Goal: Task Accomplishment & Management: Manage account settings

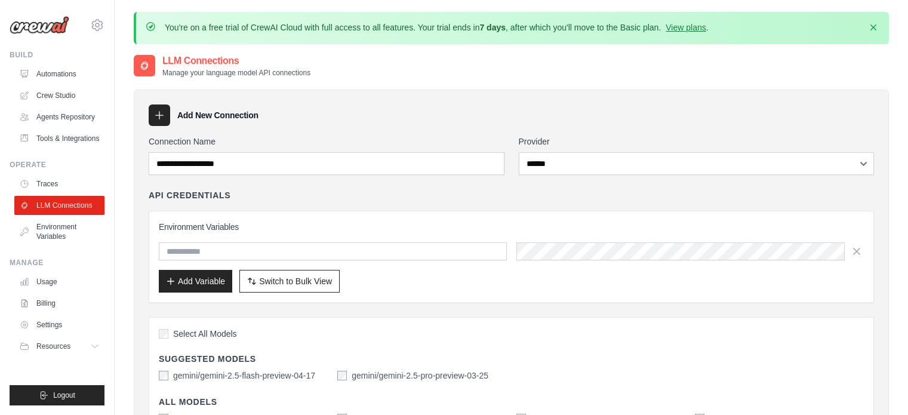
select select "******"
click at [77, 74] on link "Automations" at bounding box center [61, 73] width 90 height 19
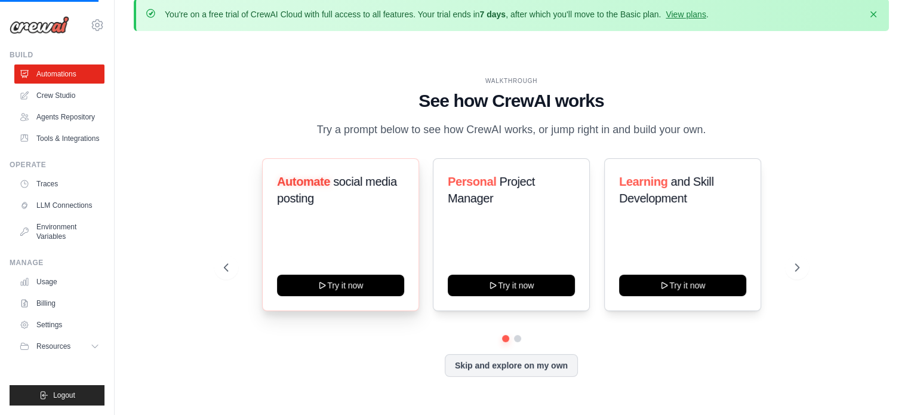
scroll to position [41, 0]
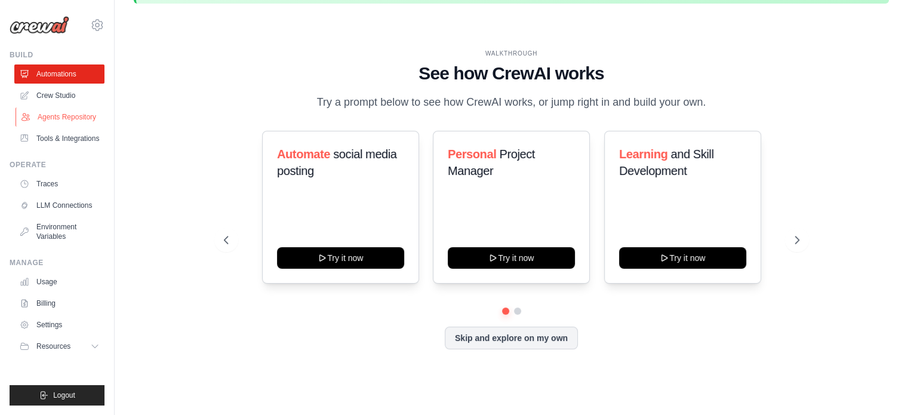
drag, startPoint x: 46, startPoint y: 92, endPoint x: 56, endPoint y: 107, distance: 17.7
click at [46, 92] on link "Crew Studio" at bounding box center [59, 95] width 90 height 19
click at [60, 113] on link "Agents Repository" at bounding box center [61, 116] width 90 height 19
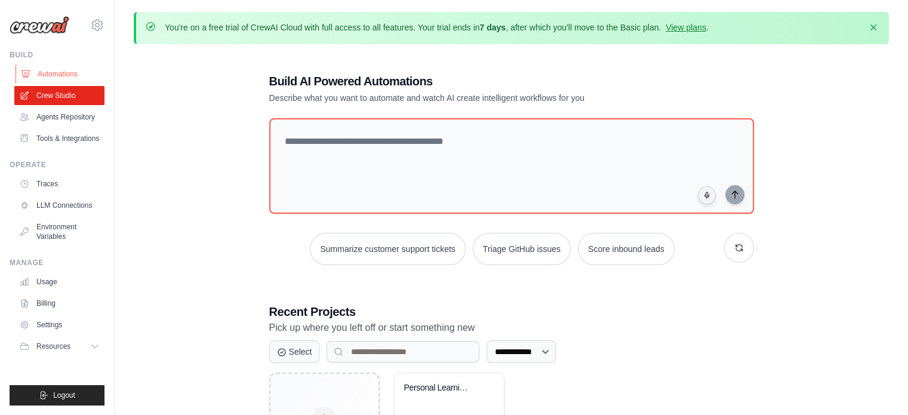
click at [59, 73] on link "Automations" at bounding box center [61, 73] width 90 height 19
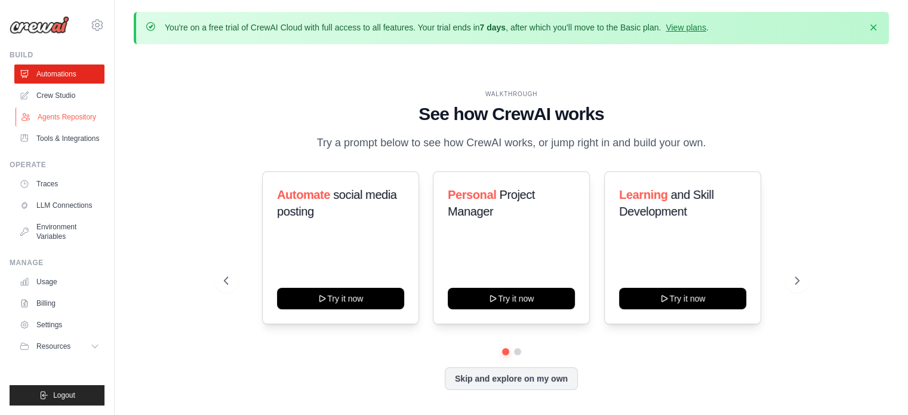
click at [61, 122] on link "Agents Repository" at bounding box center [61, 116] width 90 height 19
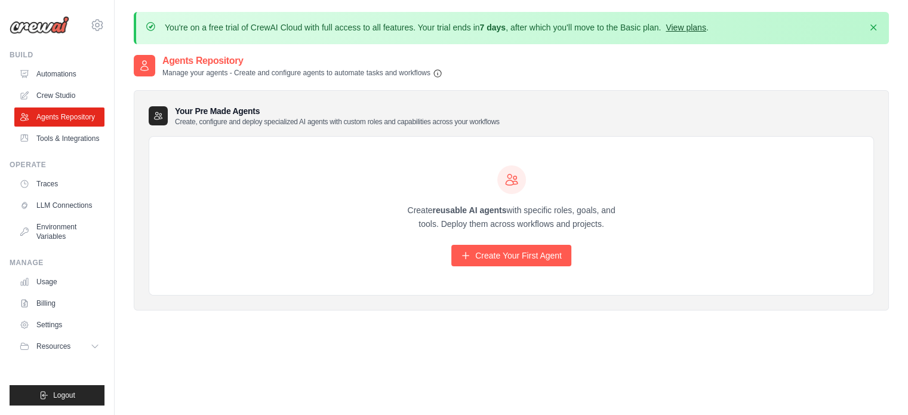
click at [706, 29] on link "View plans" at bounding box center [686, 28] width 40 height 10
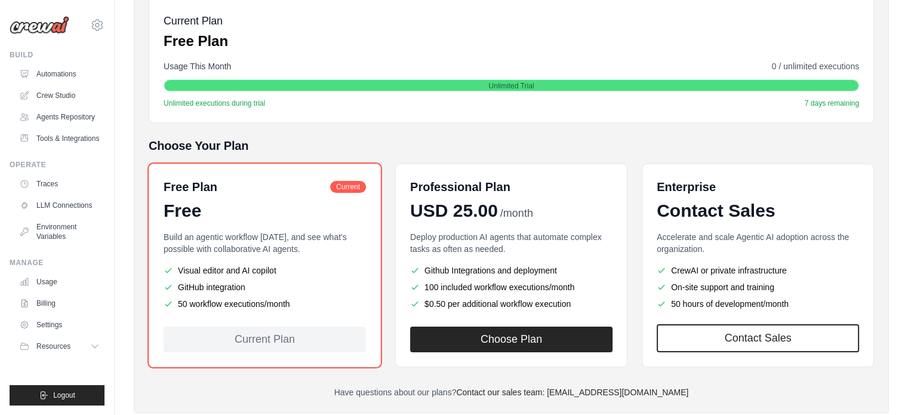
scroll to position [209, 0]
